Goal: Obtain resource: Obtain resource

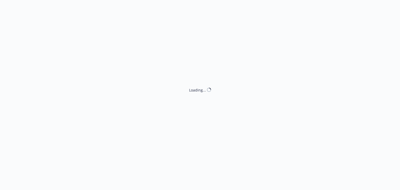
select select "ACCEPTED"
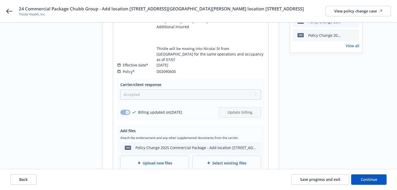
scroll to position [83, 0]
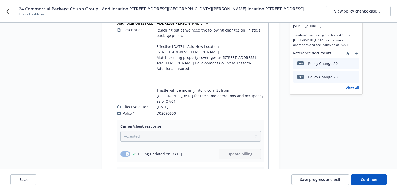
click at [351, 90] on link "View all" at bounding box center [353, 87] width 14 height 5
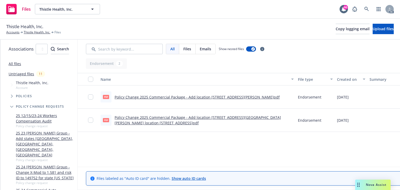
click at [219, 98] on link "Policy Change 2025 Commercial Package - Add location [STREET_ADDRESS][PERSON_NA…" at bounding box center [197, 97] width 165 height 5
